Goal: Task Accomplishment & Management: Use online tool/utility

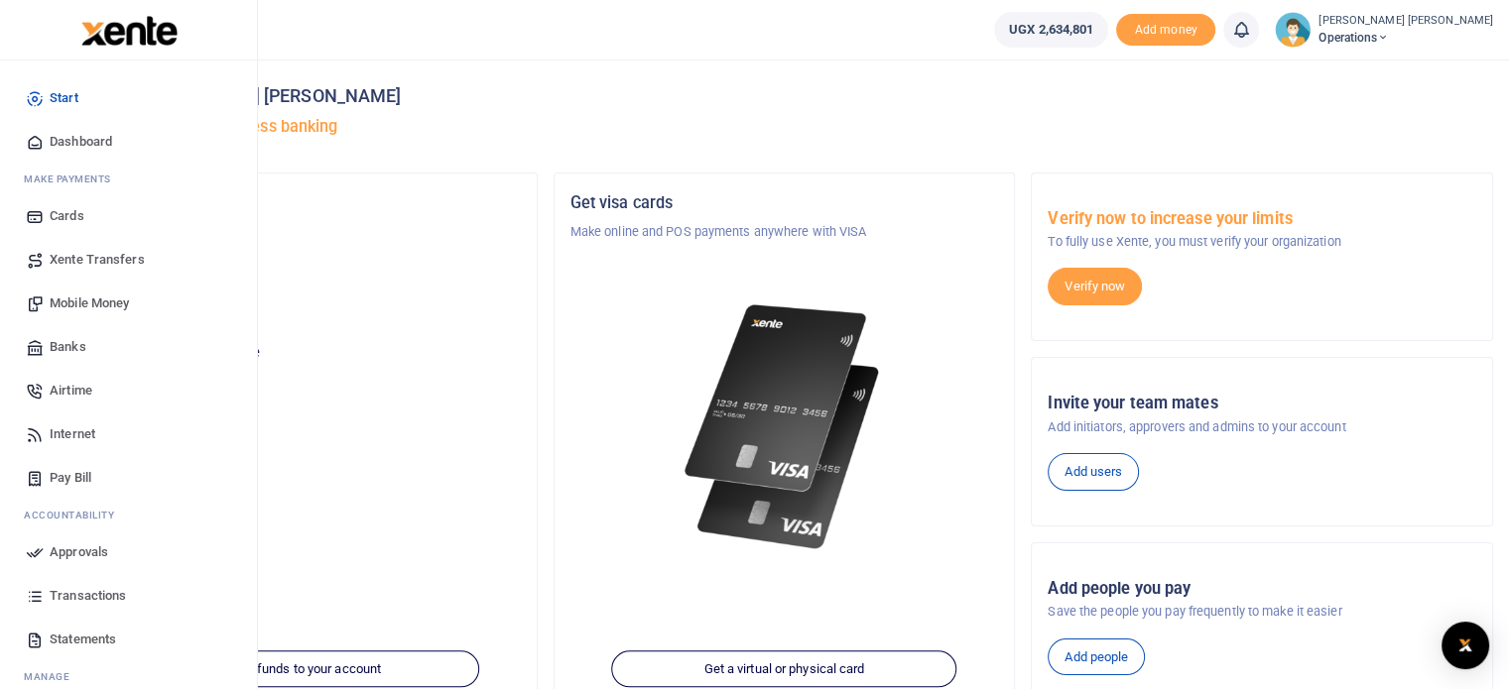
click at [97, 297] on span "Mobile Money" at bounding box center [89, 304] width 79 height 20
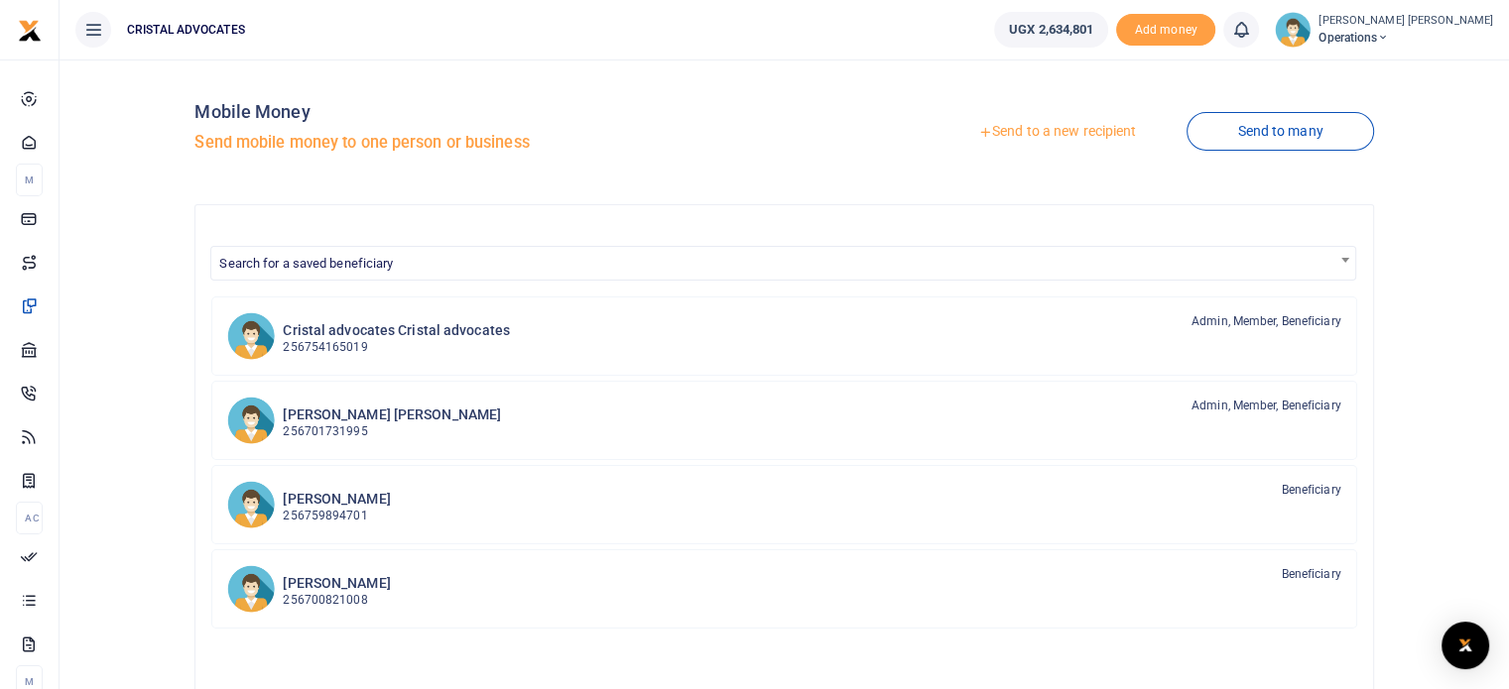
click at [1085, 132] on link "Send to a new recipient" at bounding box center [1056, 132] width 259 height 36
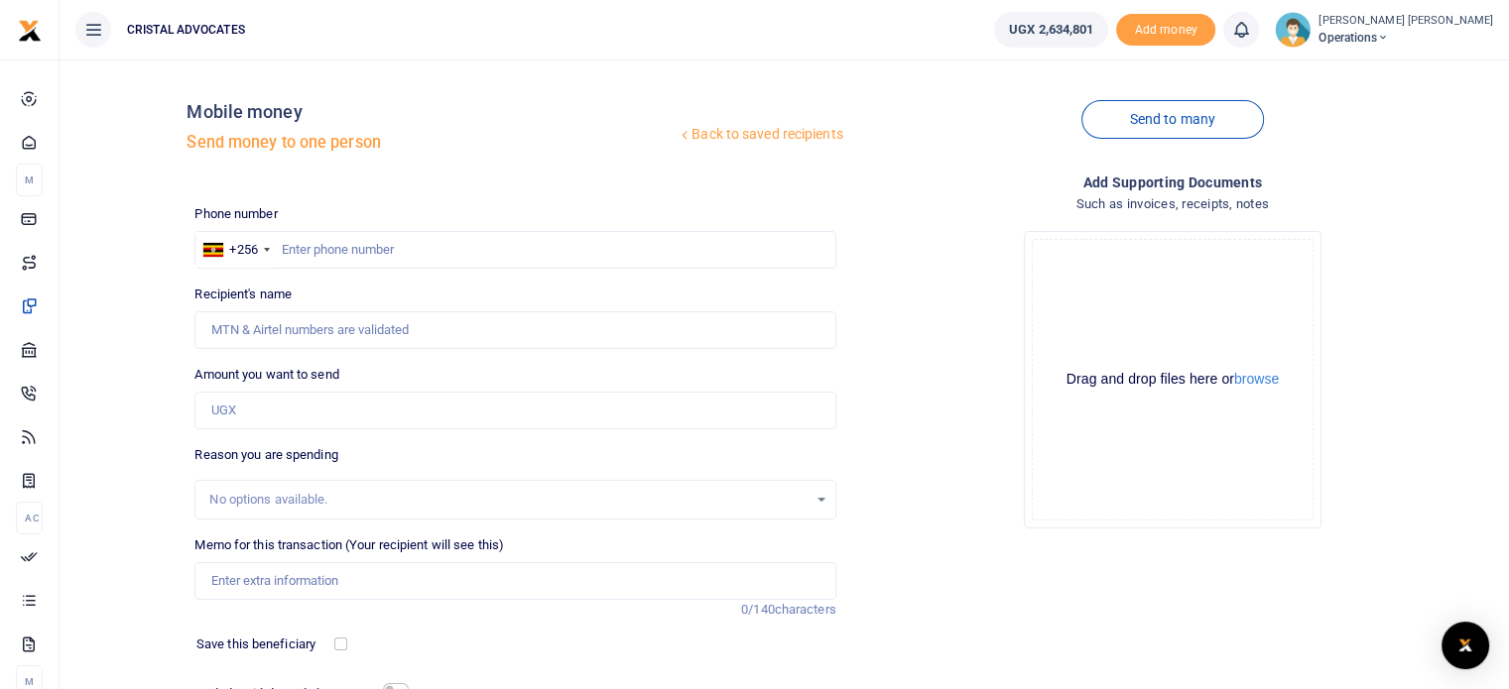
click at [288, 246] on div at bounding box center [754, 344] width 1509 height 689
click at [288, 246] on input "text" at bounding box center [514, 250] width 641 height 38
type input "763290465"
type input "Denis Kakembo"
type input "763290465"
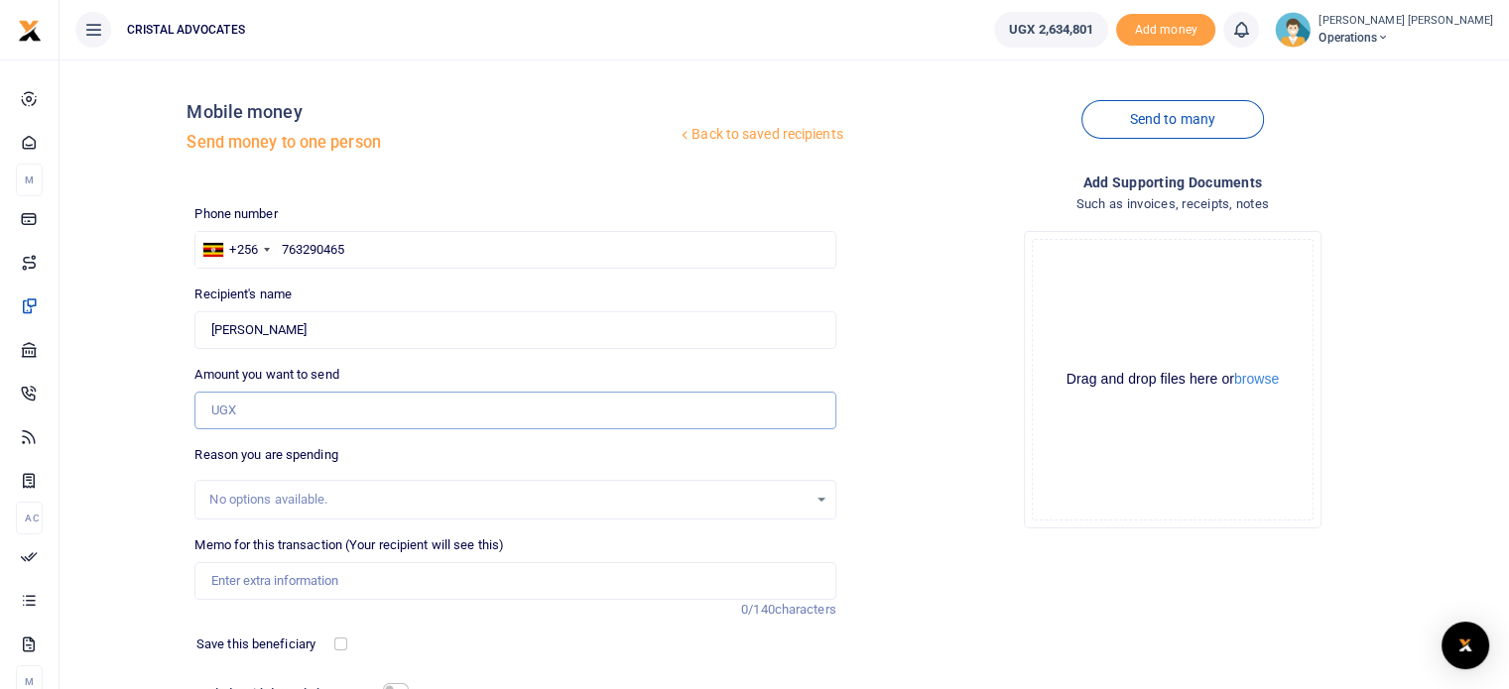
click at [259, 414] on input "Amount you want to send" at bounding box center [514, 411] width 641 height 38
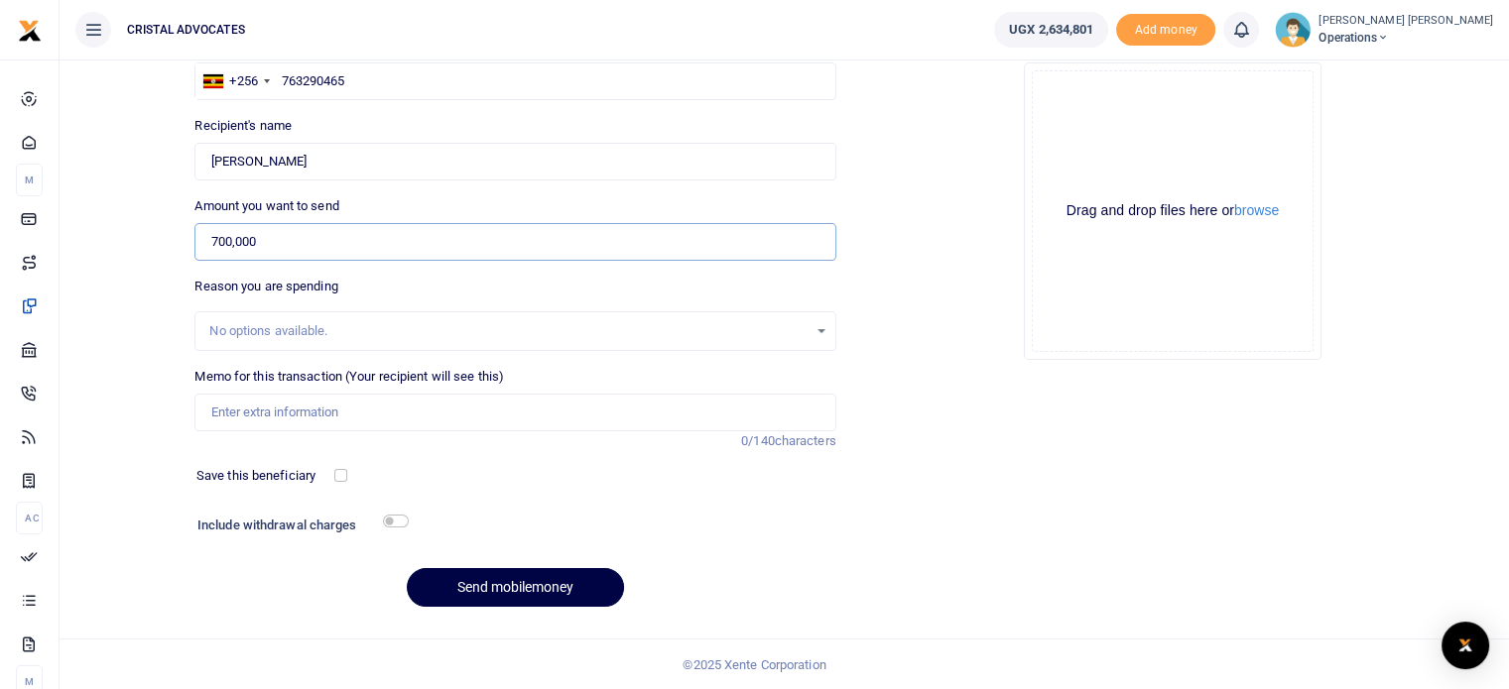
type input "700,000"
click at [341, 479] on input "checkbox" at bounding box center [340, 475] width 13 height 13
checkbox input "true"
click at [400, 517] on input "checkbox" at bounding box center [396, 521] width 26 height 13
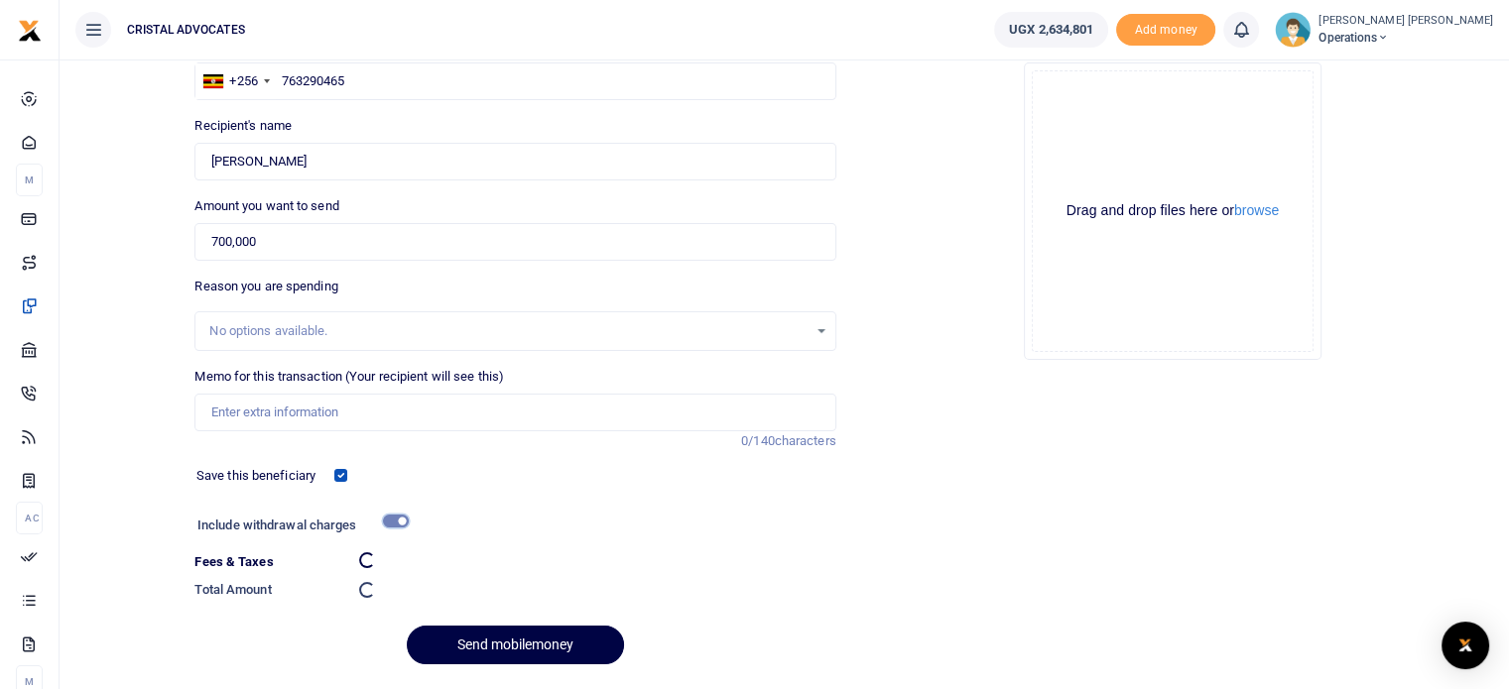
click at [400, 517] on input "checkbox" at bounding box center [396, 521] width 26 height 13
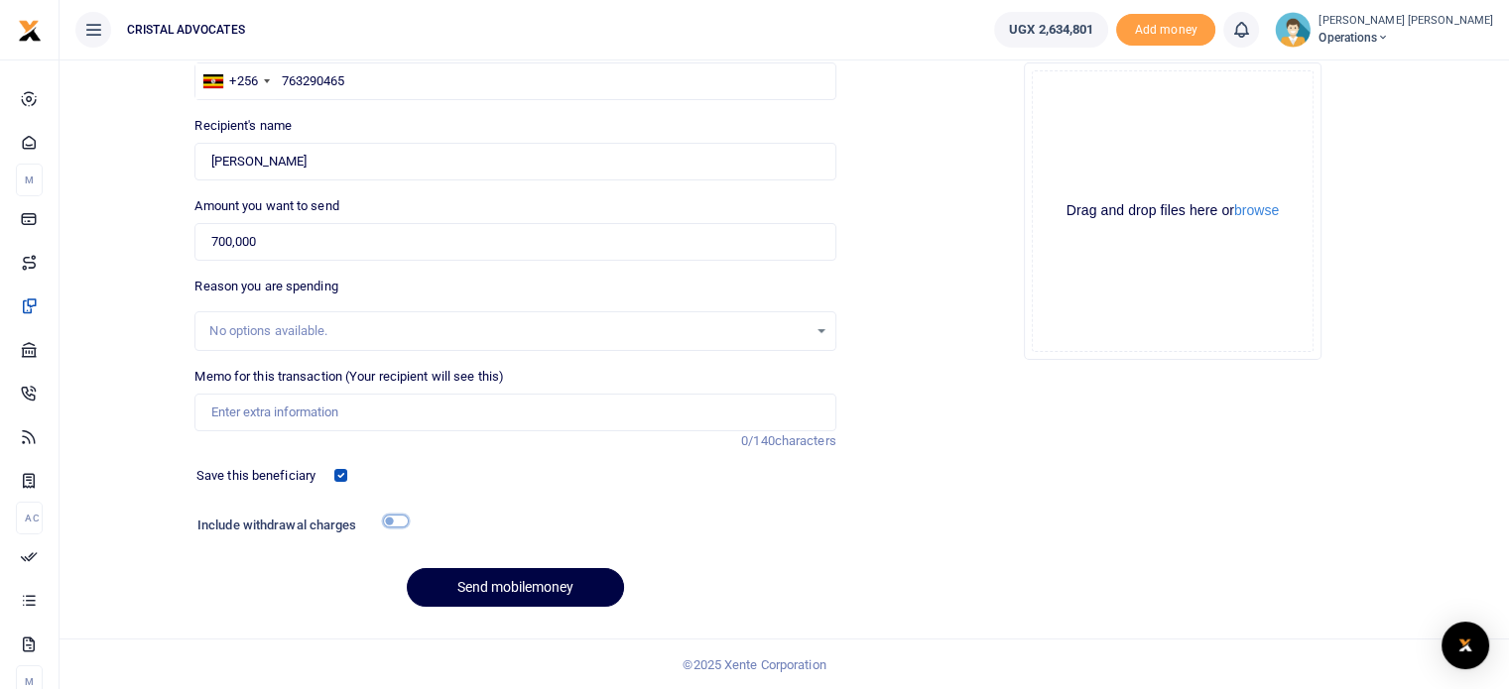
click at [400, 517] on input "checkbox" at bounding box center [396, 521] width 26 height 13
checkbox input "true"
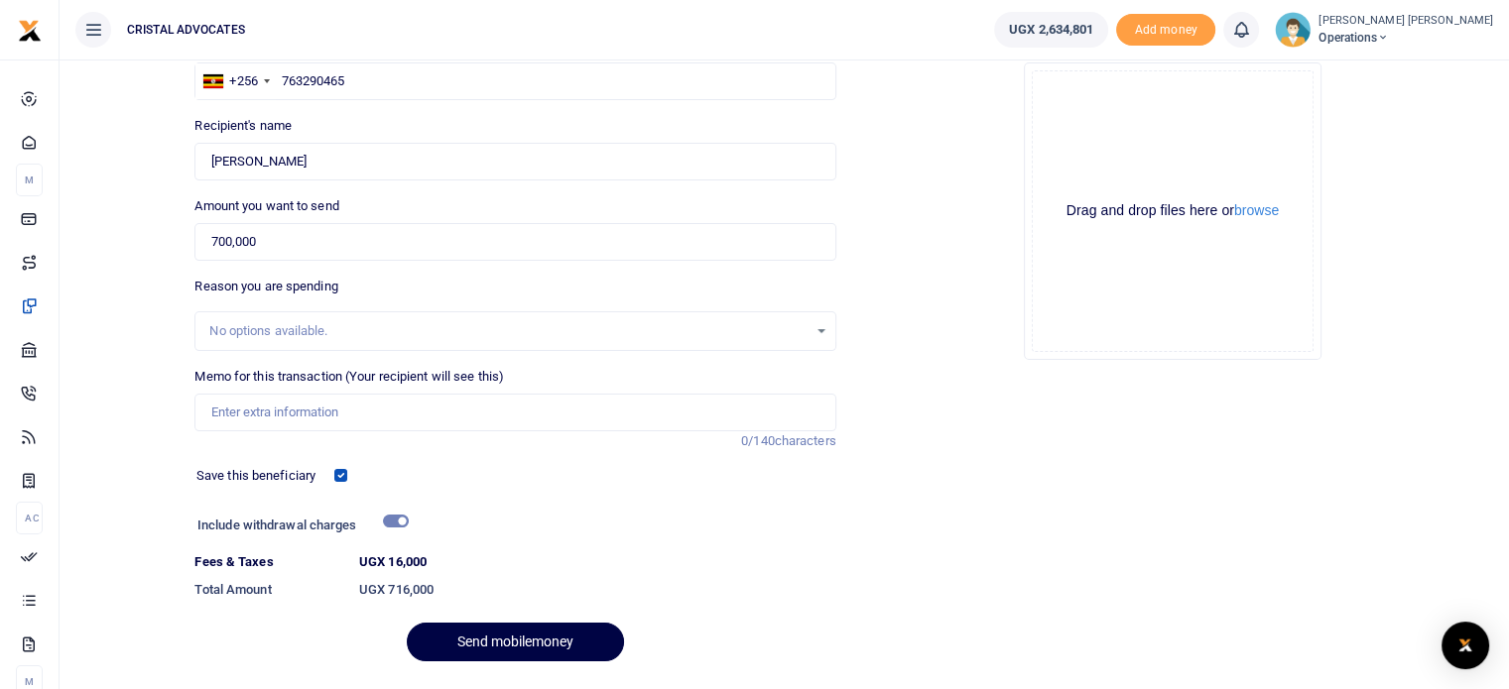
click at [252, 335] on div "No options available." at bounding box center [507, 331] width 597 height 20
click at [306, 408] on input "Memo for this transaction (Your recipient will see this)" at bounding box center [514, 413] width 641 height 38
type input "Business development"
click at [517, 639] on button "Send mobilemoney" at bounding box center [515, 642] width 217 height 39
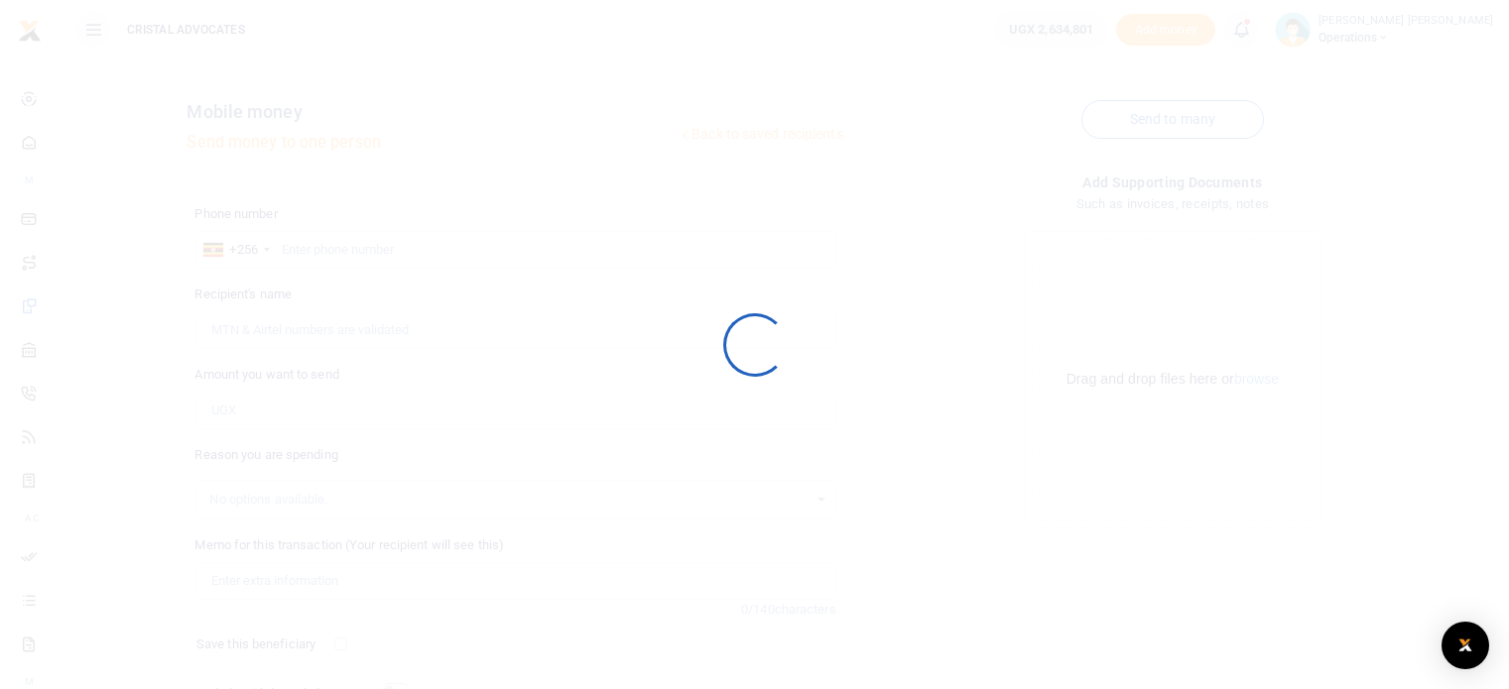
scroll to position [169, 0]
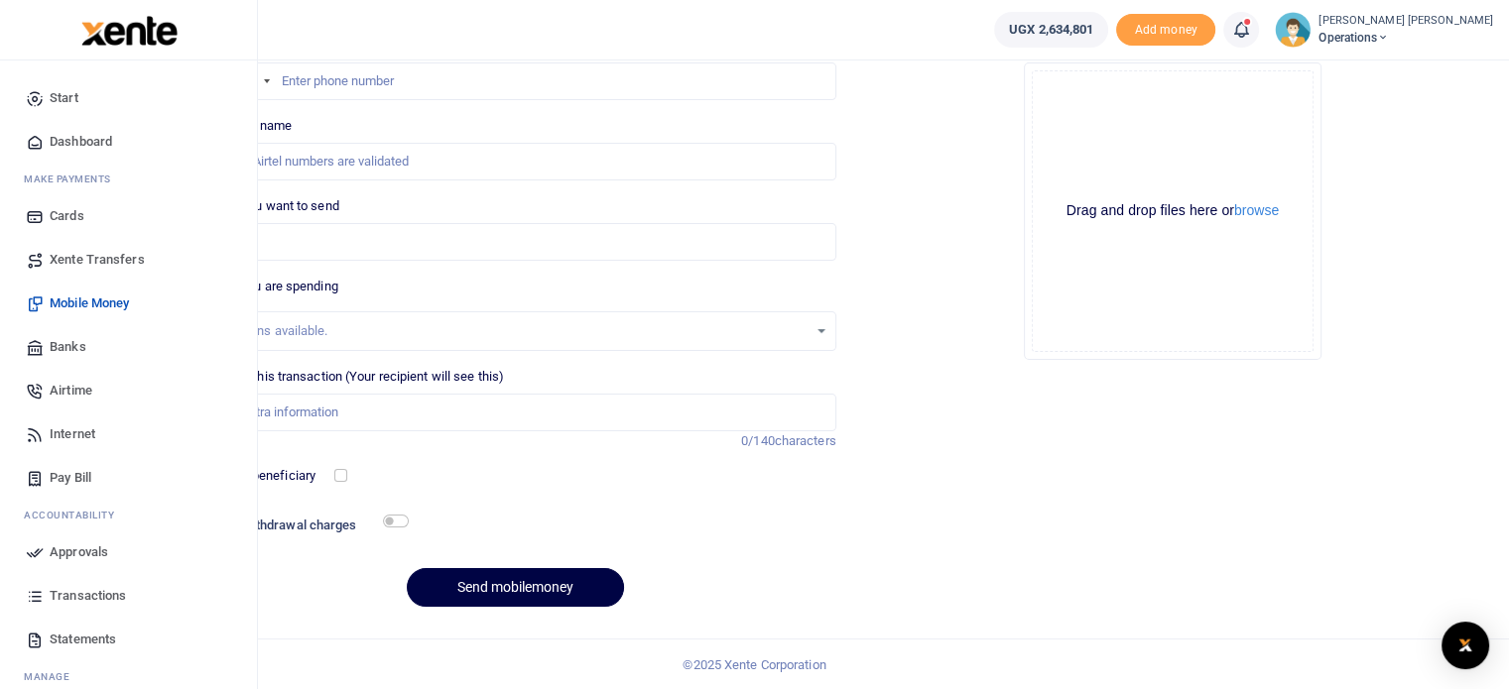
click at [96, 541] on link "Approvals" at bounding box center [128, 553] width 225 height 44
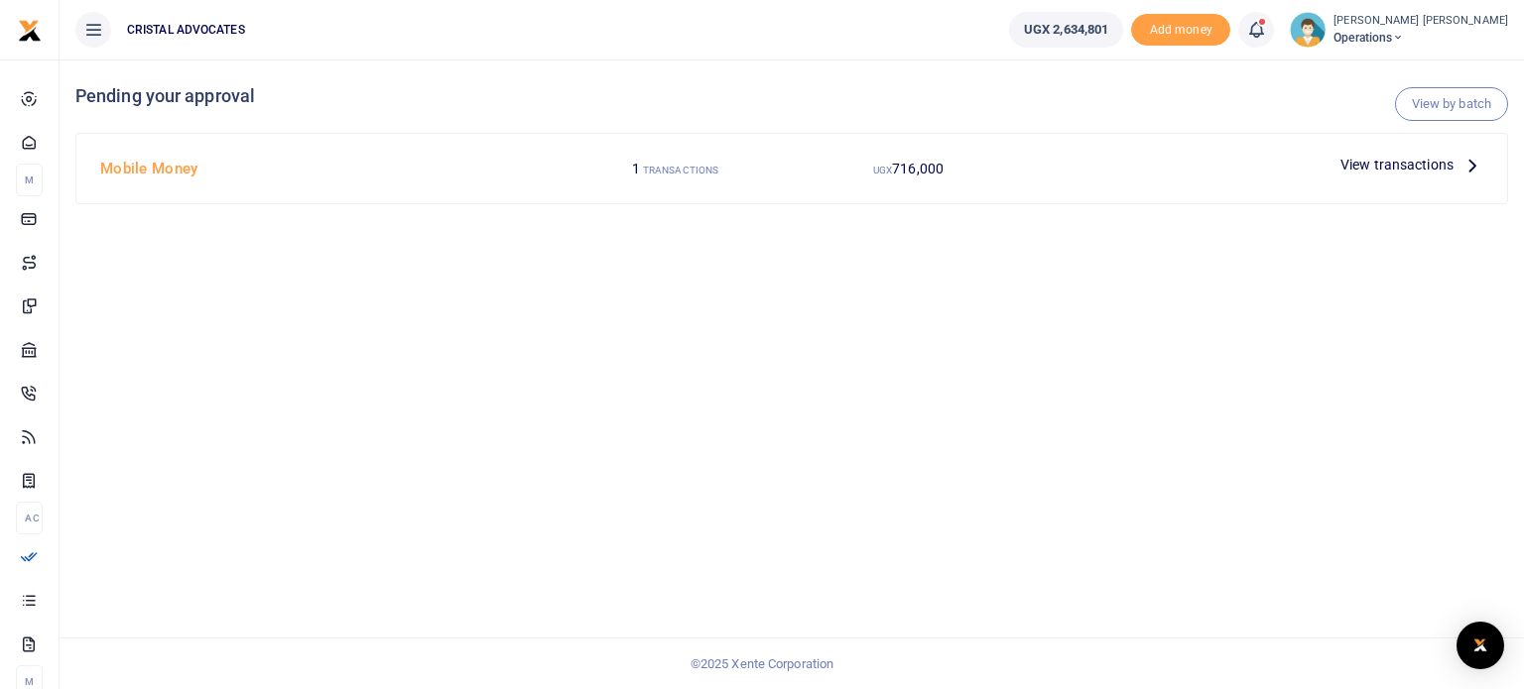
click at [1469, 165] on icon at bounding box center [1472, 165] width 22 height 22
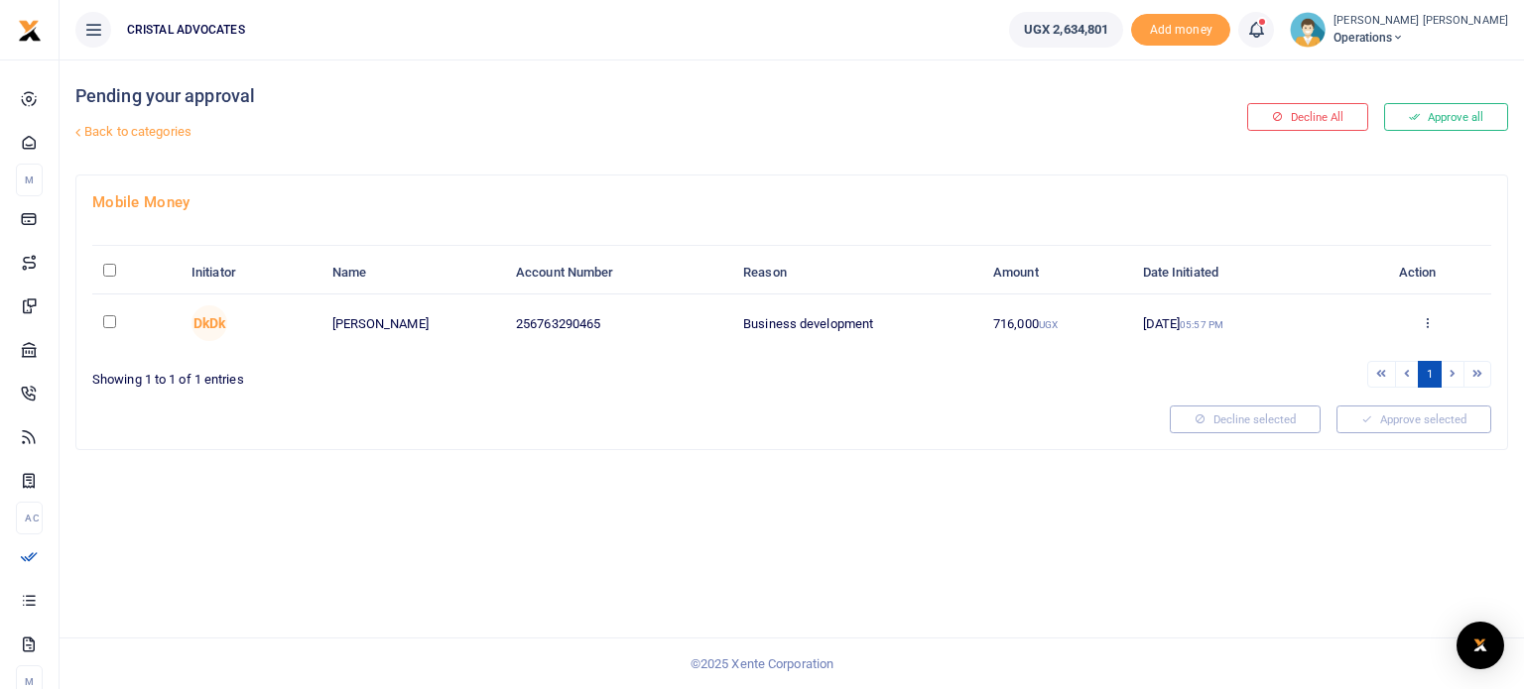
click at [109, 317] on input "checkbox" at bounding box center [109, 321] width 13 height 13
checkbox input "true"
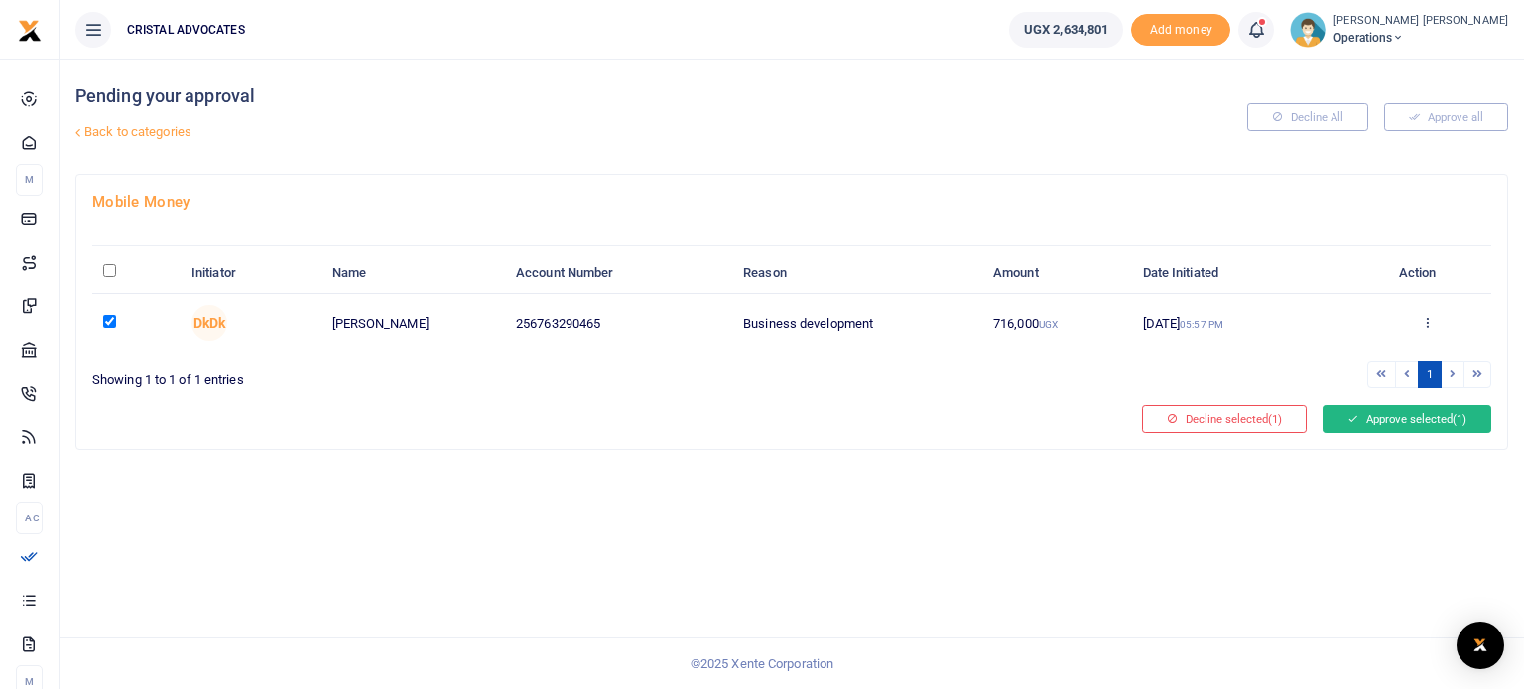
click at [1415, 423] on button "Approve selected (1)" at bounding box center [1406, 420] width 169 height 28
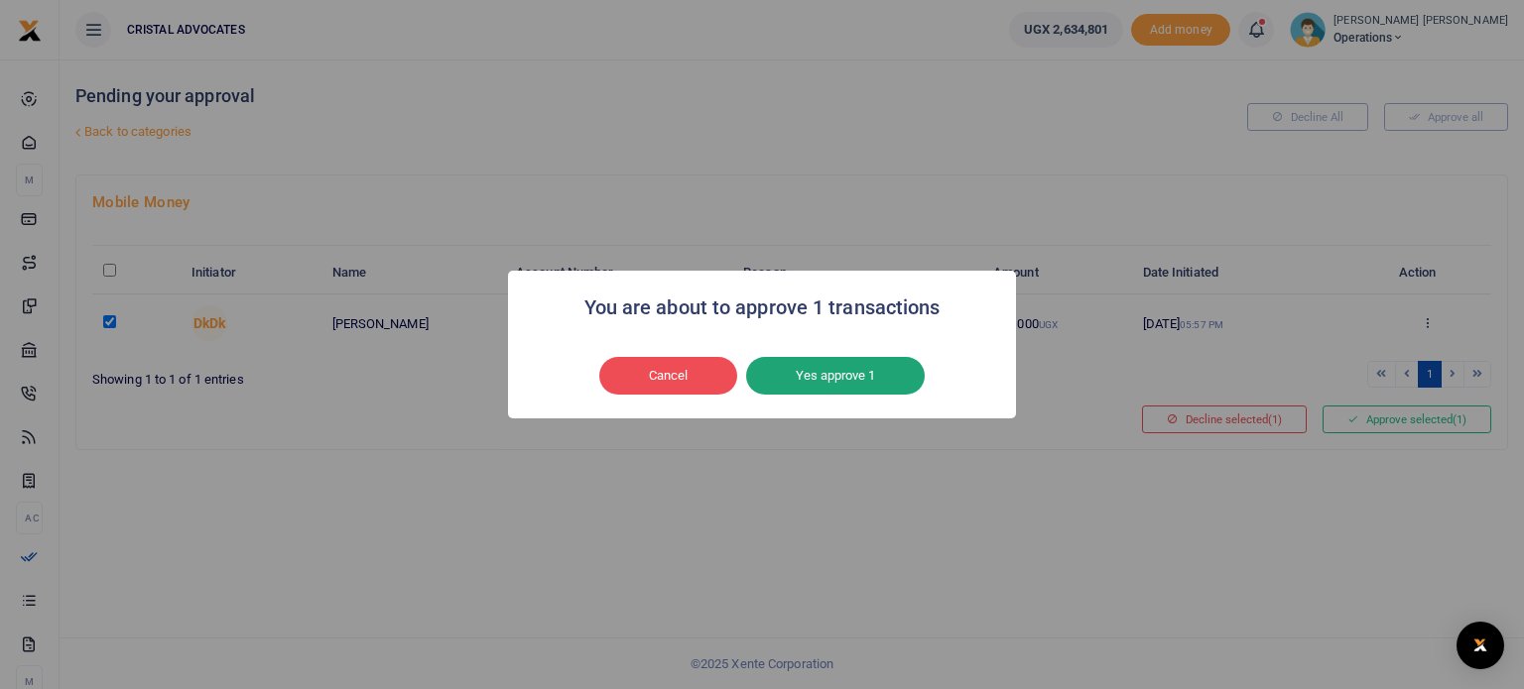
click at [833, 384] on button "Yes approve 1" at bounding box center [835, 376] width 179 height 38
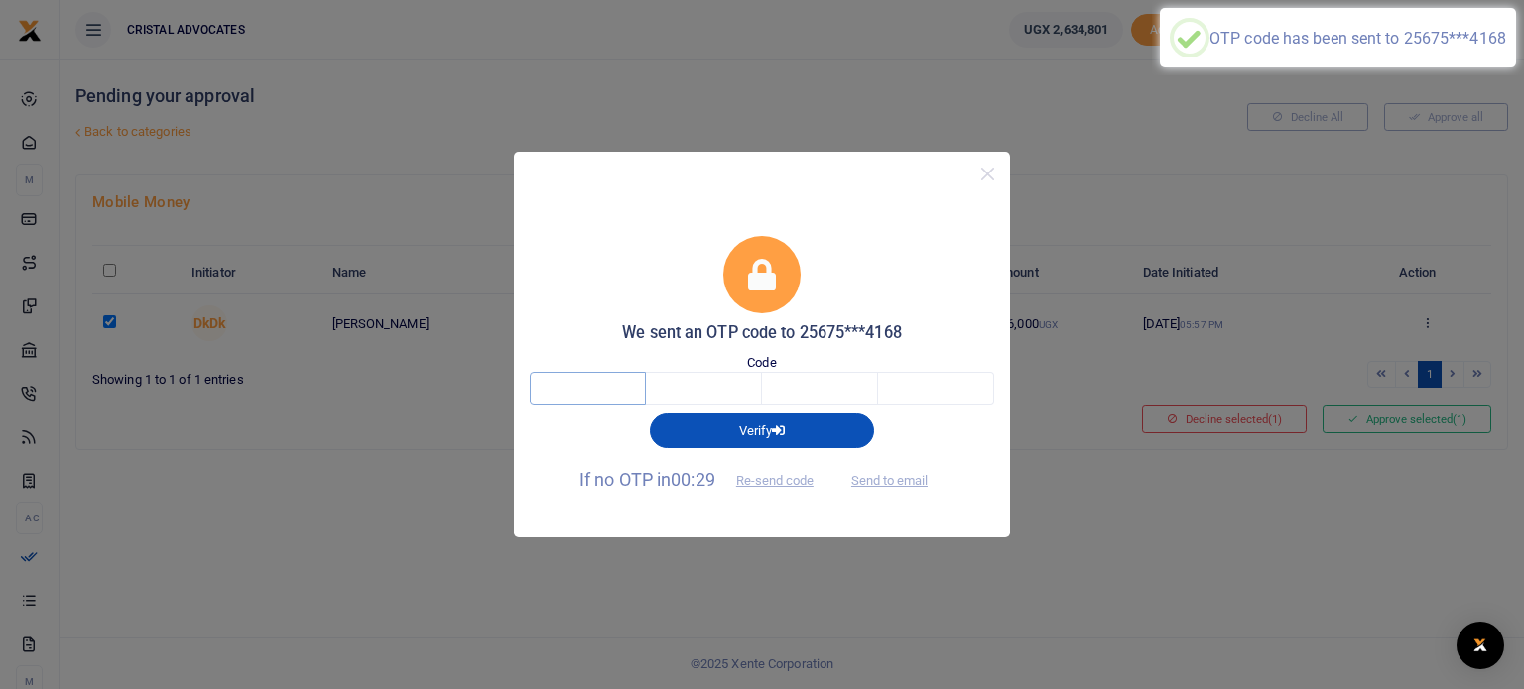
click at [559, 401] on input "text" at bounding box center [588, 389] width 116 height 34
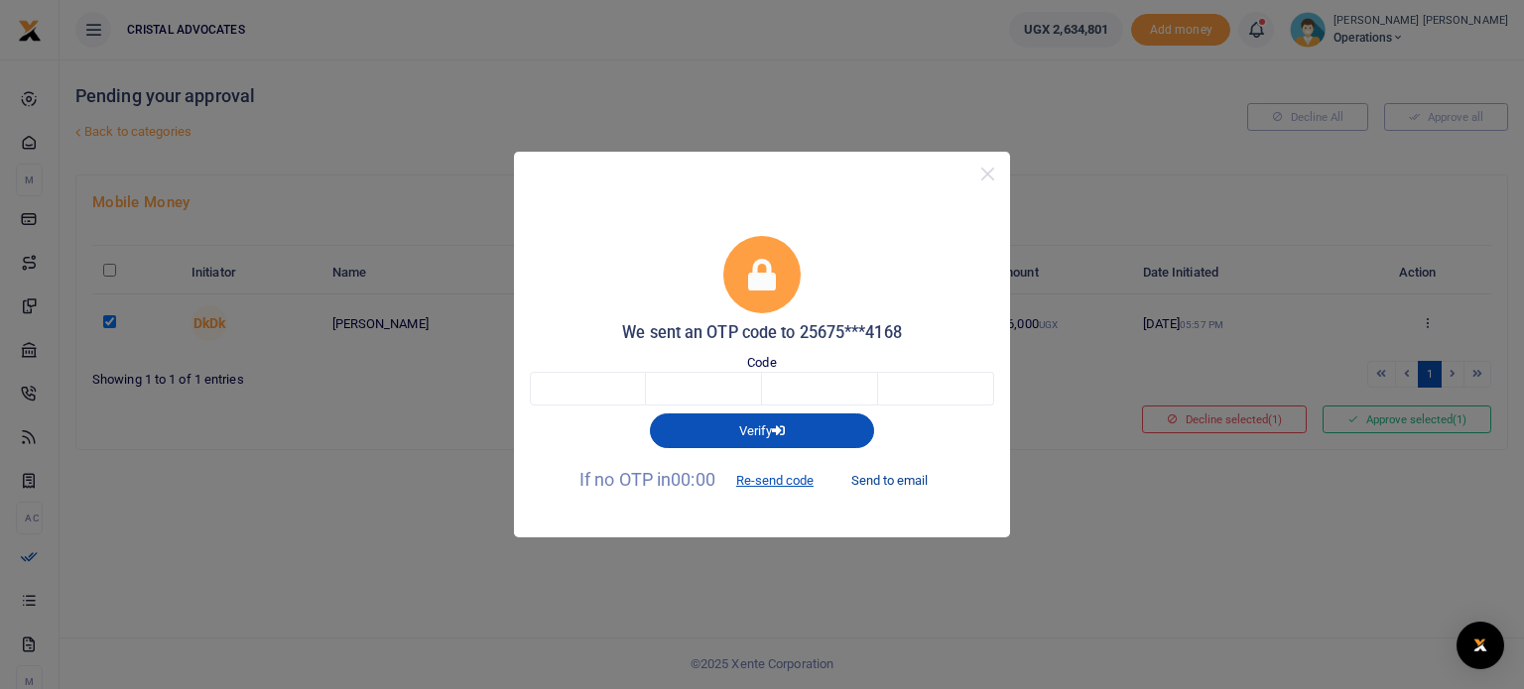
click at [904, 485] on button "Send to email" at bounding box center [889, 481] width 110 height 34
click at [608, 389] on input "text" at bounding box center [588, 389] width 116 height 34
type input "5"
type input "0"
type input "5"
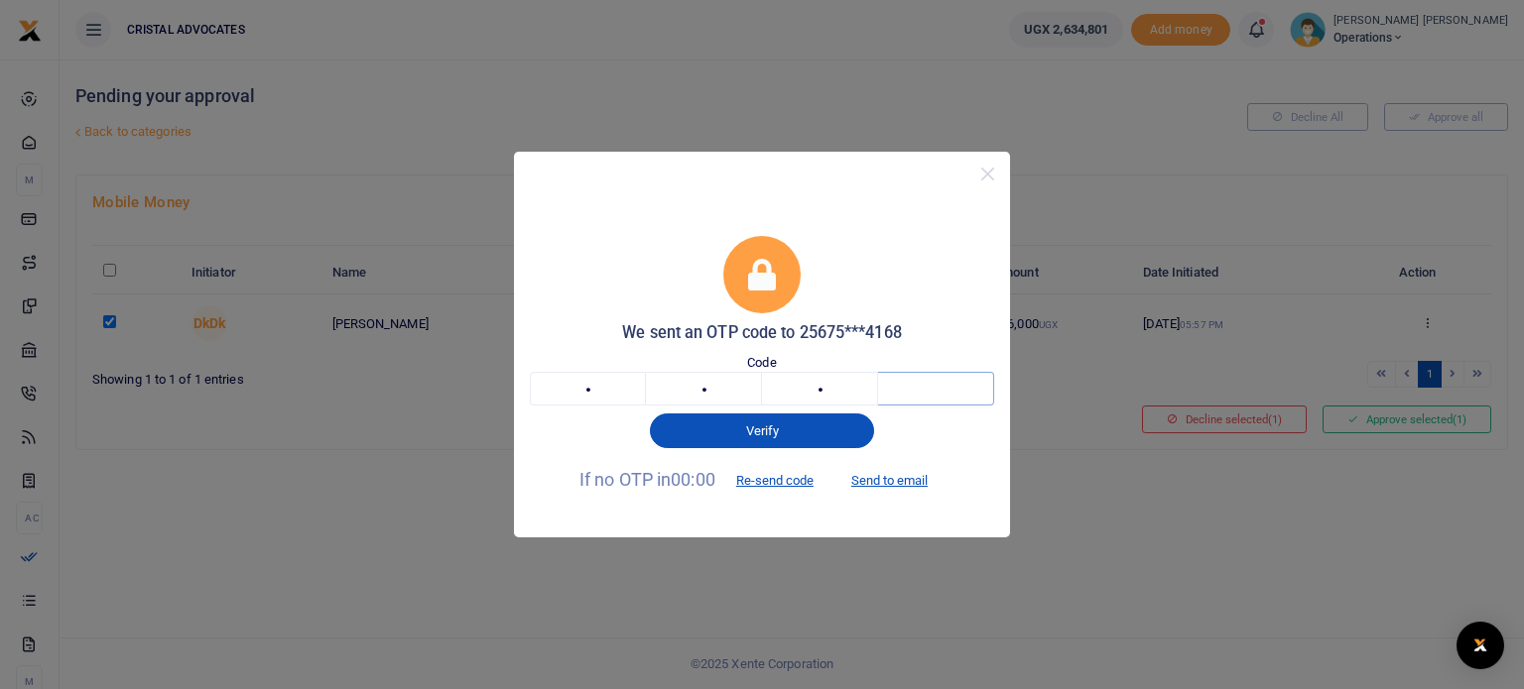
type input "4"
